Goal: Complete application form: Complete application form

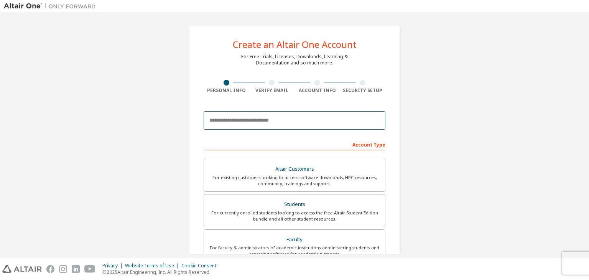
click at [230, 121] on input "email" at bounding box center [295, 120] width 182 height 18
type input "**********"
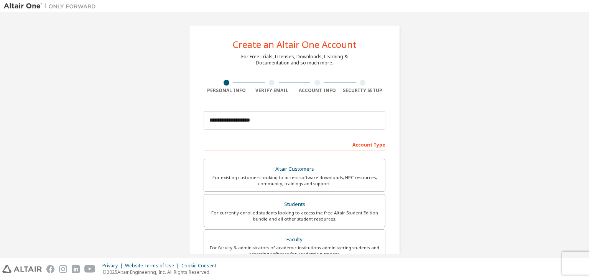
type input "**********"
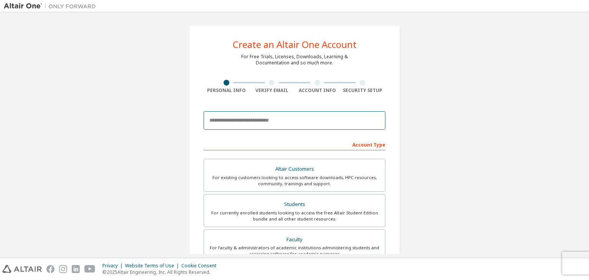
click at [250, 123] on input "email" at bounding box center [295, 120] width 182 height 18
type input "**********"
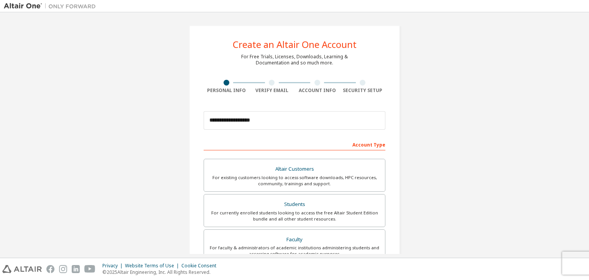
type input "**********"
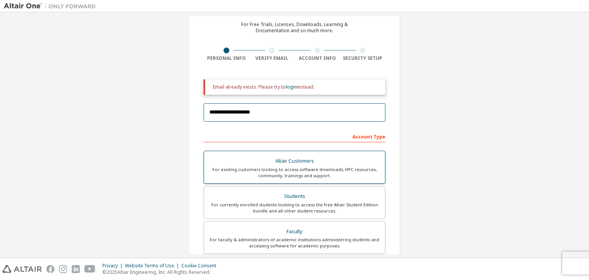
scroll to position [77, 0]
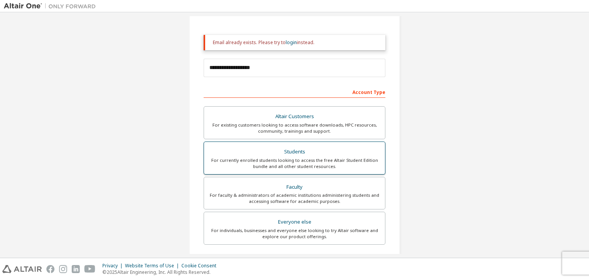
click at [296, 154] on div "Students" at bounding box center [295, 151] width 172 height 11
click at [284, 158] on div "For currently enrolled students looking to access the free Altair Student Editi…" at bounding box center [295, 163] width 172 height 12
drag, startPoint x: 284, startPoint y: 158, endPoint x: 289, endPoint y: 157, distance: 6.0
click at [285, 158] on div "For currently enrolled students looking to access the free Altair Student Editi…" at bounding box center [295, 163] width 172 height 12
click at [322, 161] on div "For currently enrolled students looking to access the free Altair Student Editi…" at bounding box center [295, 163] width 172 height 12
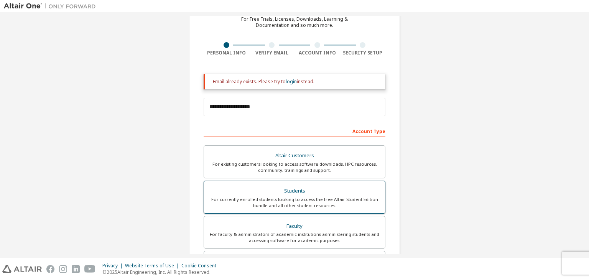
scroll to position [0, 0]
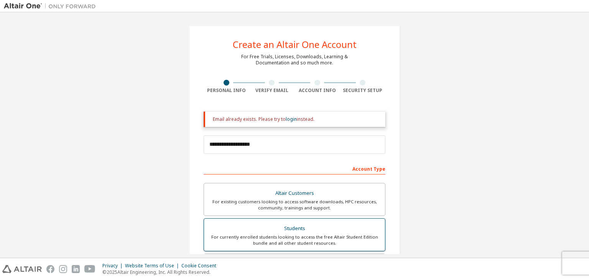
click at [303, 223] on div "Students" at bounding box center [295, 228] width 172 height 11
click at [29, 7] on img at bounding box center [52, 6] width 96 height 8
click at [72, 9] on img at bounding box center [52, 6] width 96 height 8
click at [221, 83] on div at bounding box center [227, 83] width 46 height 6
drag, startPoint x: 238, startPoint y: 117, endPoint x: 264, endPoint y: 126, distance: 27.6
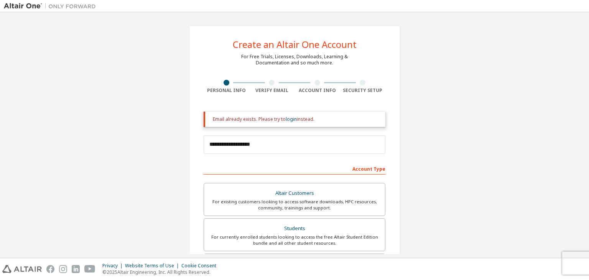
click at [238, 117] on div "Email already exists. Please try to login instead." at bounding box center [296, 119] width 166 height 6
click at [290, 147] on input "**********" at bounding box center [295, 144] width 182 height 18
drag, startPoint x: 364, startPoint y: 165, endPoint x: 337, endPoint y: 161, distance: 27.1
click at [363, 164] on div "Account Type" at bounding box center [295, 168] width 182 height 12
click at [294, 197] on div "Altair Customers" at bounding box center [295, 193] width 172 height 11
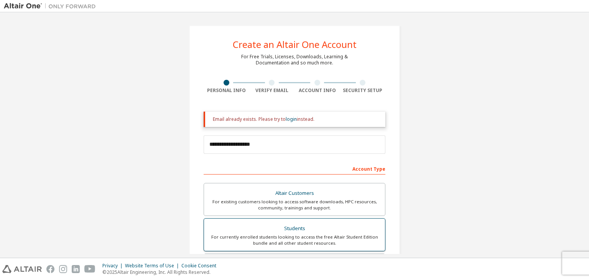
click at [301, 229] on div "Students" at bounding box center [295, 228] width 172 height 11
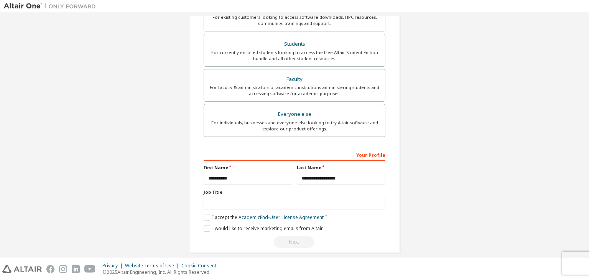
scroll to position [191, 0]
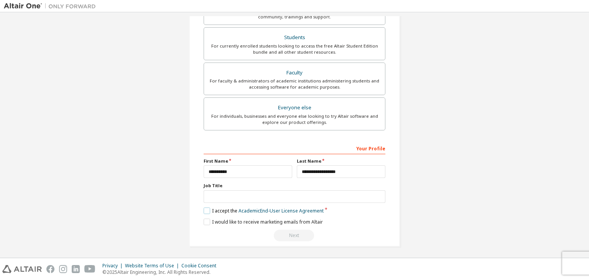
click at [209, 208] on label "I accept the Academic End-User License Agreement" at bounding box center [264, 210] width 120 height 7
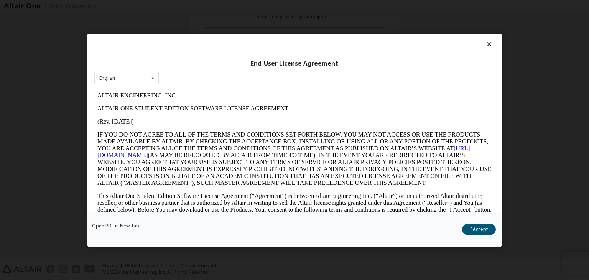
scroll to position [0, 0]
click at [479, 229] on button "I Accept" at bounding box center [479, 230] width 34 height 12
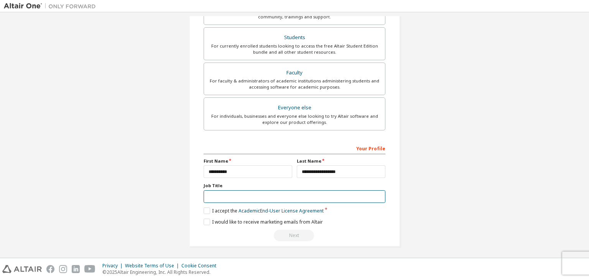
click at [222, 192] on input "text" at bounding box center [295, 196] width 182 height 13
type input "*********"
click at [287, 237] on div "Next" at bounding box center [295, 236] width 182 height 12
click at [334, 232] on div "Next" at bounding box center [295, 236] width 182 height 12
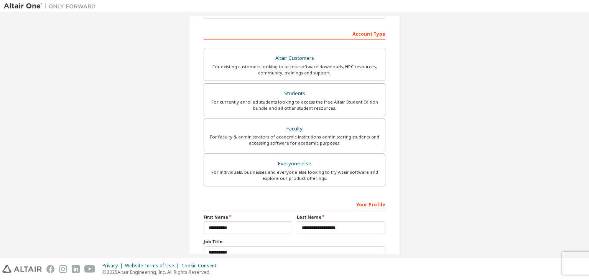
scroll to position [38, 0]
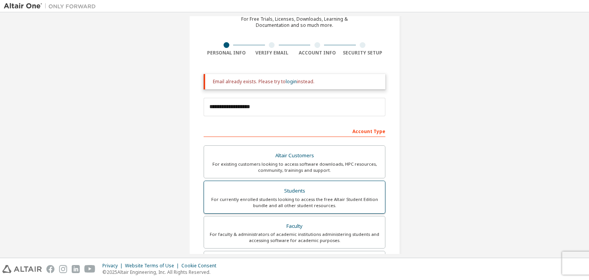
click at [293, 194] on div "Students" at bounding box center [295, 191] width 172 height 11
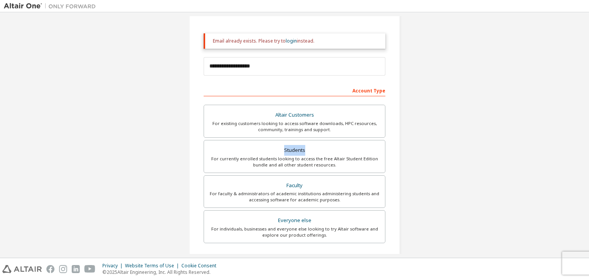
scroll to position [191, 0]
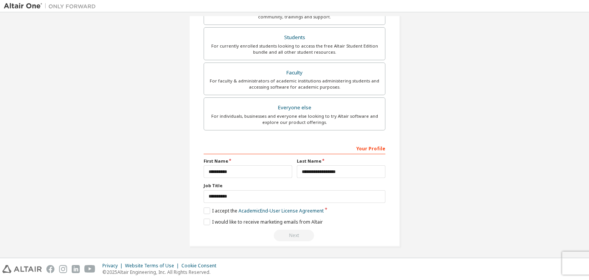
click at [329, 227] on div "**********" at bounding box center [295, 191] width 182 height 99
click at [206, 221] on label "I would like to receive marketing emails from Altair" at bounding box center [263, 222] width 119 height 7
click at [301, 238] on div "Next" at bounding box center [295, 236] width 182 height 12
click at [206, 220] on label "I would like to receive marketing emails from Altair" at bounding box center [263, 222] width 119 height 7
click at [295, 234] on div "Next" at bounding box center [295, 236] width 182 height 12
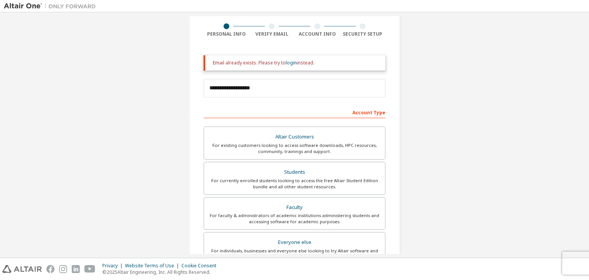
scroll to position [0, 0]
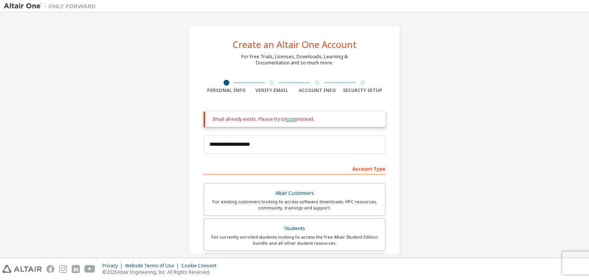
click at [290, 120] on link "login" at bounding box center [291, 119] width 11 height 7
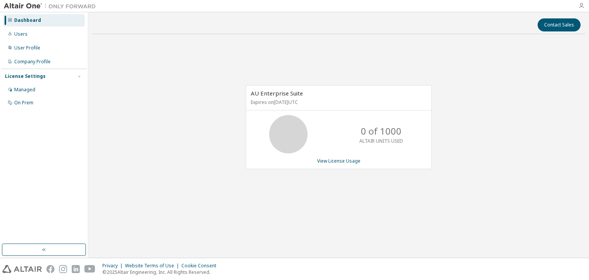
click at [584, 3] on icon "button" at bounding box center [581, 6] width 6 height 6
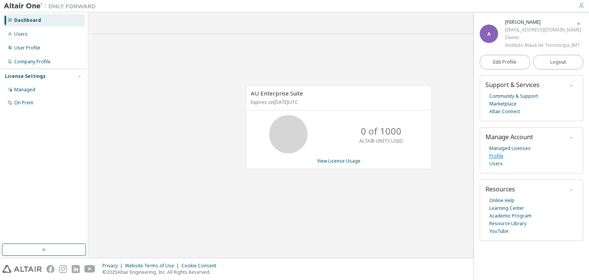
click at [498, 156] on link "Profile" at bounding box center [496, 156] width 14 height 8
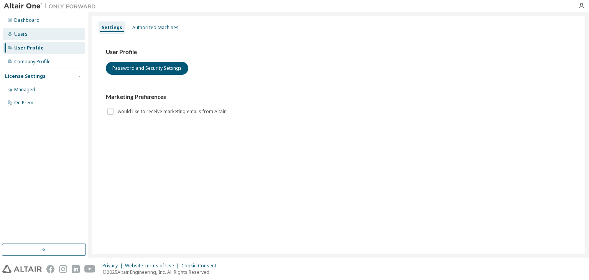
click at [21, 32] on div "Users" at bounding box center [20, 34] width 13 height 6
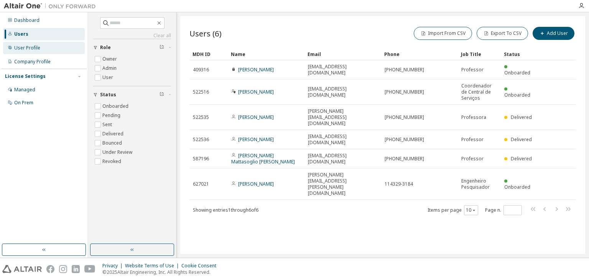
click at [34, 49] on div "User Profile" at bounding box center [27, 48] width 26 height 6
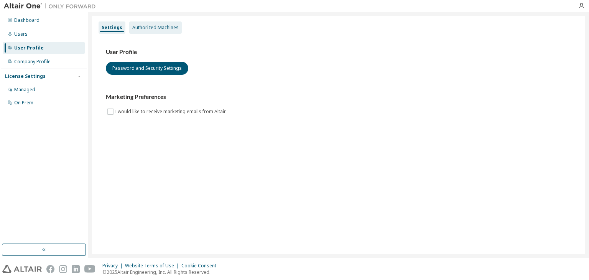
click at [158, 26] on div "Authorized Machines" at bounding box center [155, 28] width 46 height 6
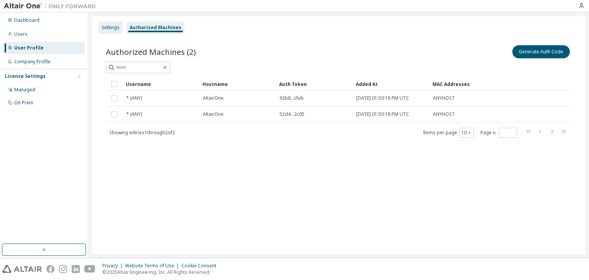
click at [108, 27] on div "Settings" at bounding box center [111, 28] width 18 height 6
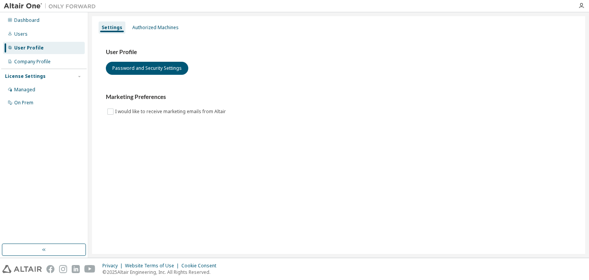
click at [36, 173] on div "Dashboard Users User Profile Company Profile License Settings Managed On Prem" at bounding box center [43, 127] width 85 height 229
